Goal: Transaction & Acquisition: Obtain resource

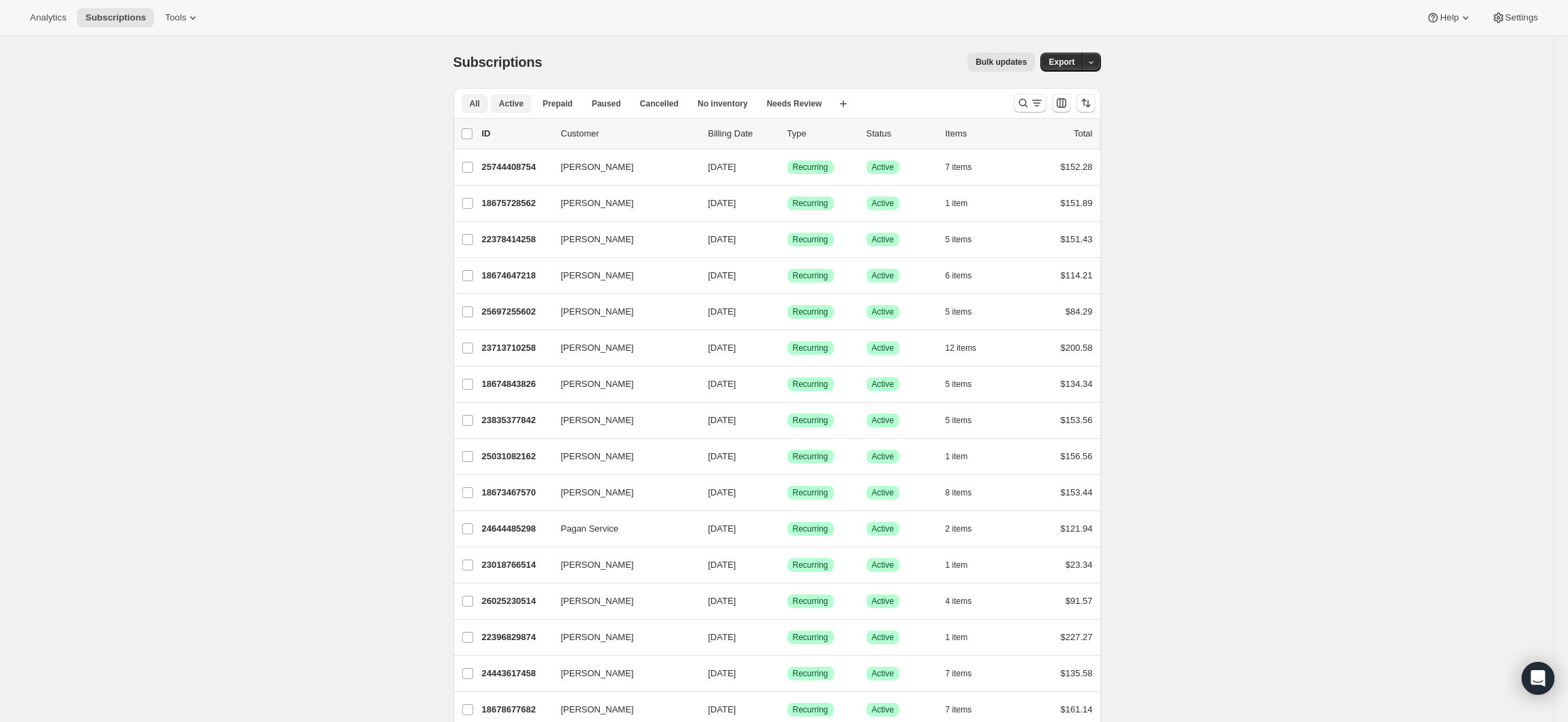
click at [519, 105] on span "Active" at bounding box center [511, 103] width 25 height 11
click at [1094, 59] on icon "button" at bounding box center [1092, 62] width 9 height 9
click at [1059, 94] on span "Subscription data" at bounding box center [1026, 90] width 68 height 11
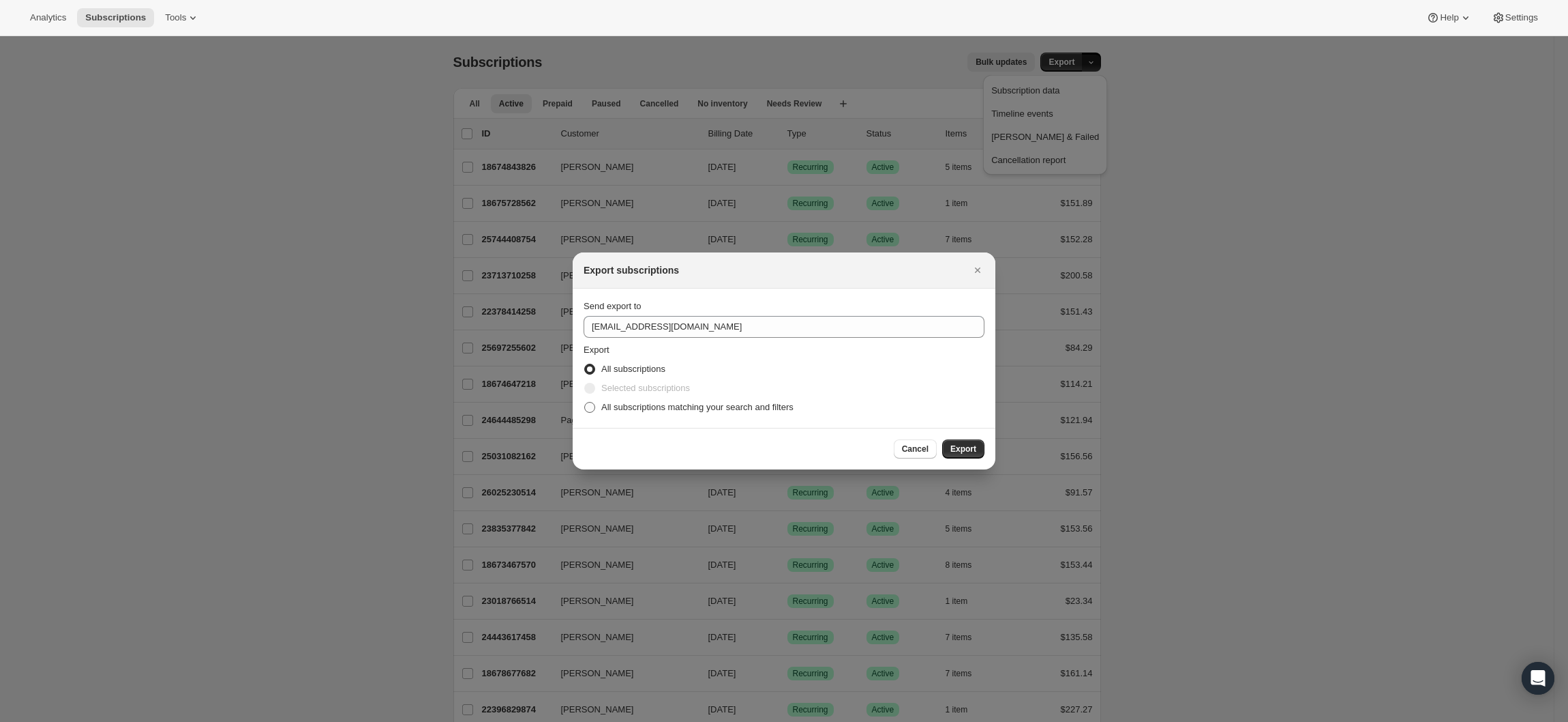
click at [660, 404] on span "All subscriptions matching your search and filters" at bounding box center [697, 407] width 193 height 11
click at [585, 403] on input "All subscriptions matching your search and filters" at bounding box center [585, 402] width 1 height 1
radio input "true"
click at [980, 455] on button "Export" at bounding box center [963, 449] width 42 height 19
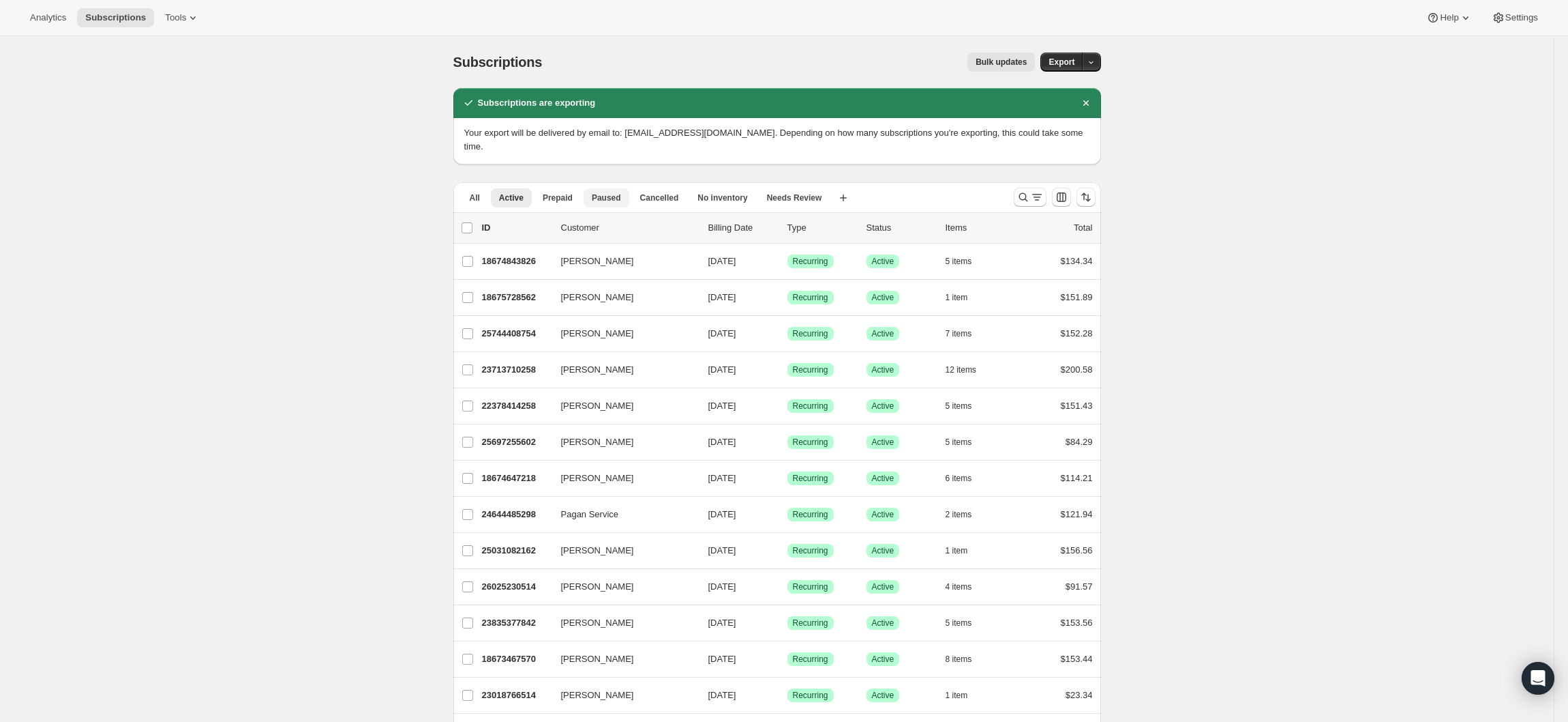
click at [612, 193] on span "Paused" at bounding box center [606, 198] width 29 height 11
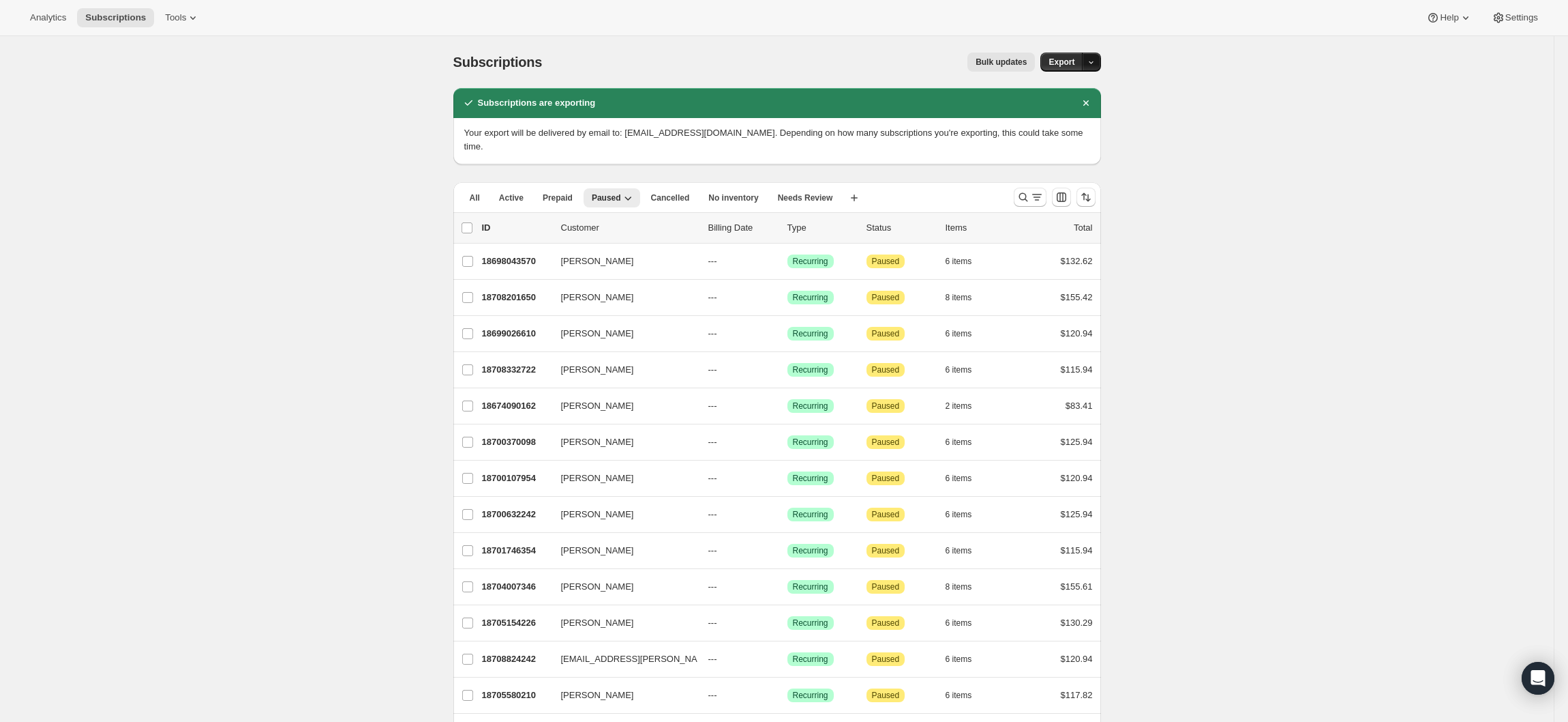
click at [1097, 56] on button "button" at bounding box center [1091, 62] width 19 height 19
click at [1043, 92] on span "Subscription data" at bounding box center [1026, 90] width 68 height 11
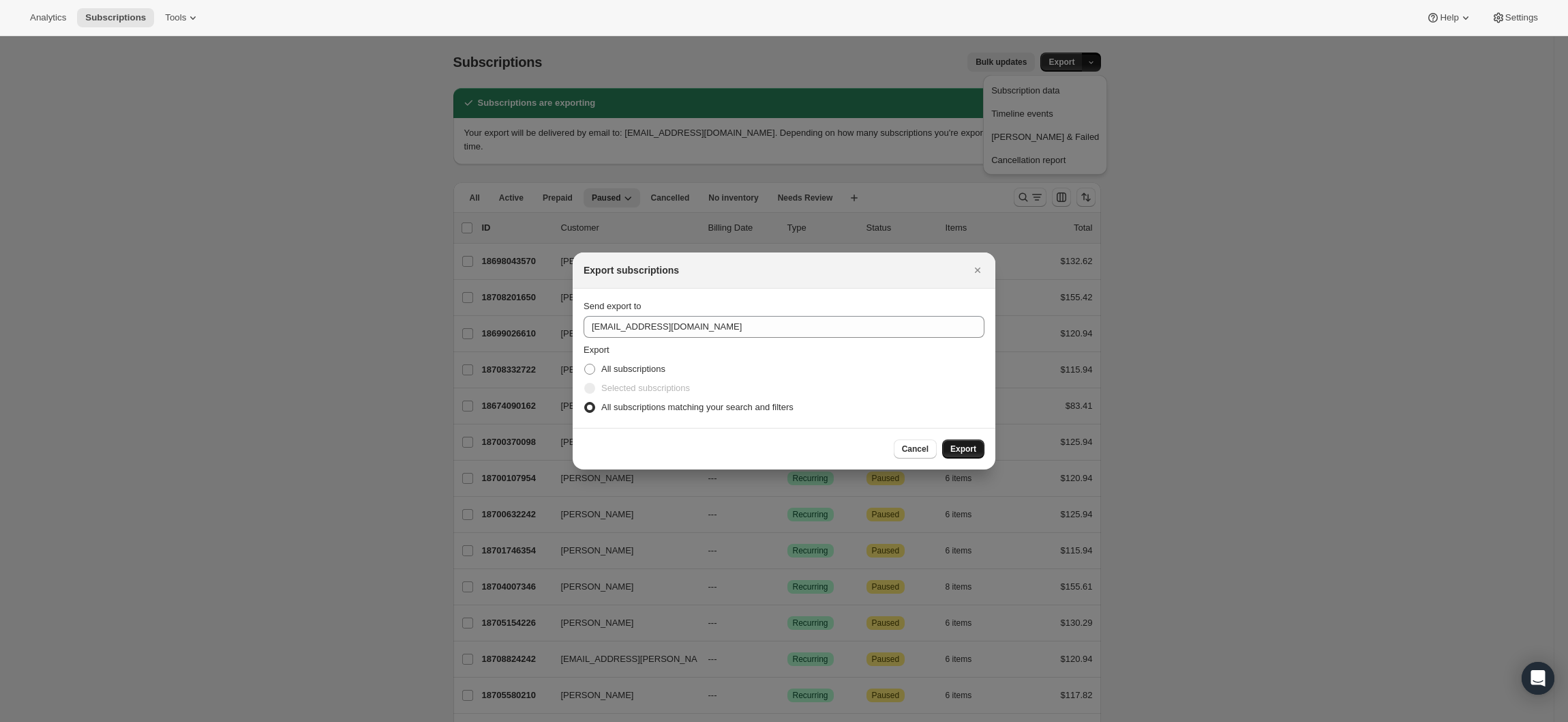
click at [968, 452] on span "Export" at bounding box center [963, 449] width 26 height 11
